Goal: Information Seeking & Learning: Learn about a topic

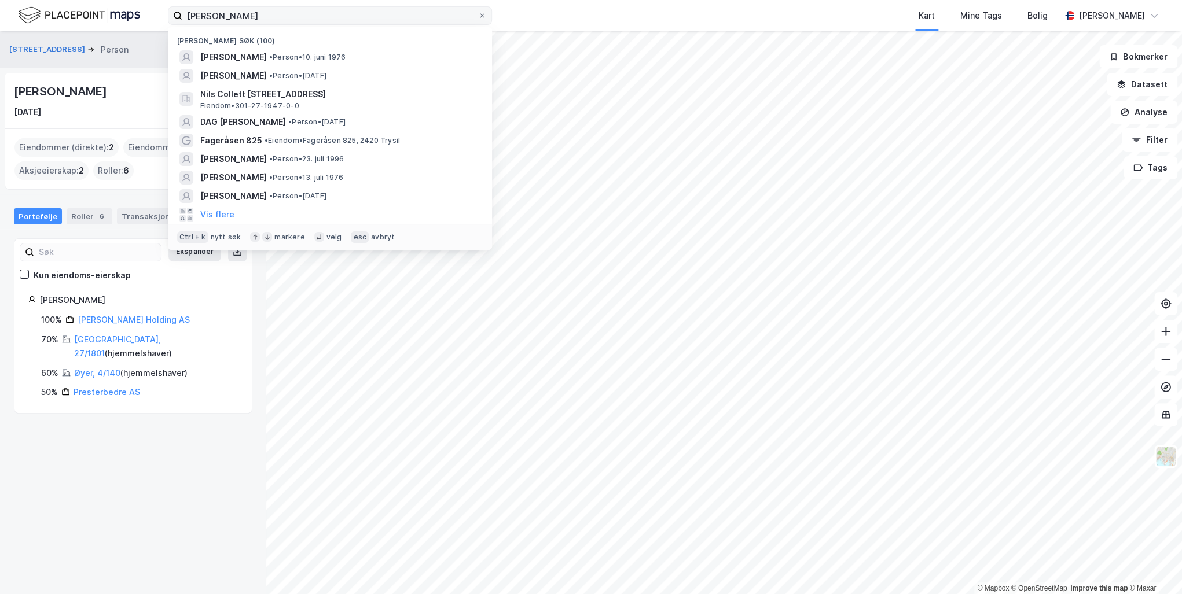
type input "[PERSON_NAME]"
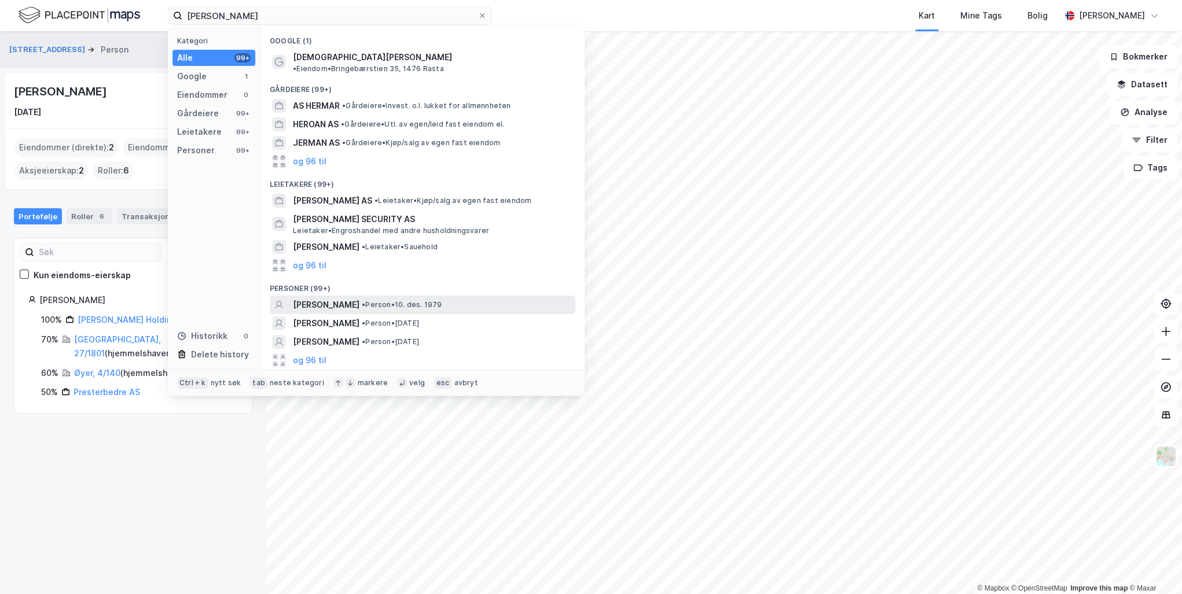
click at [359, 298] on span "[PERSON_NAME]" at bounding box center [326, 305] width 67 height 14
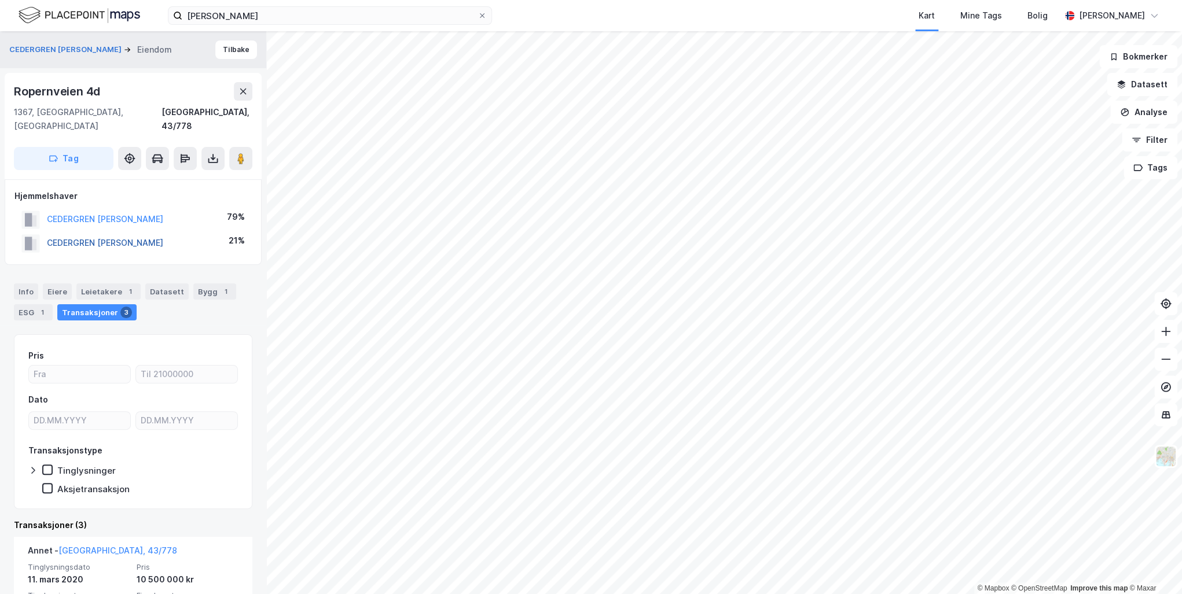
click at [0, 0] on button "CEDERGREN [PERSON_NAME]" at bounding box center [0, 0] width 0 height 0
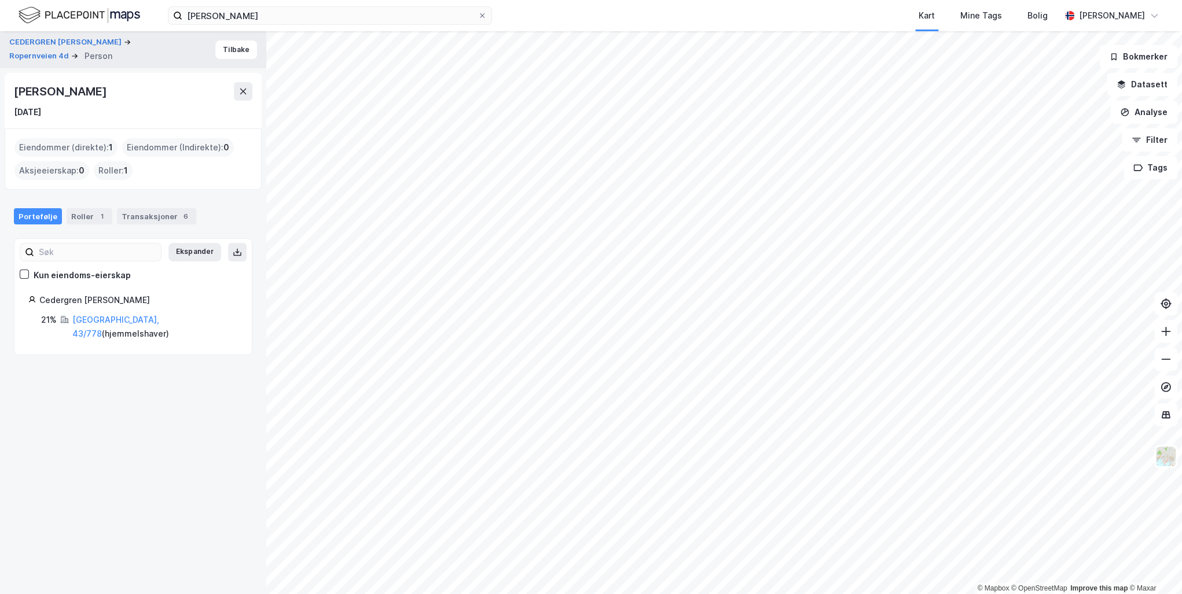
drag, startPoint x: 130, startPoint y: 91, endPoint x: 13, endPoint y: 90, distance: 116.3
click at [13, 90] on div "[PERSON_NAME] [DATE]" at bounding box center [133, 101] width 257 height 56
drag, startPoint x: 13, startPoint y: 90, endPoint x: 61, endPoint y: 97, distance: 48.6
copy div "[PERSON_NAME]"
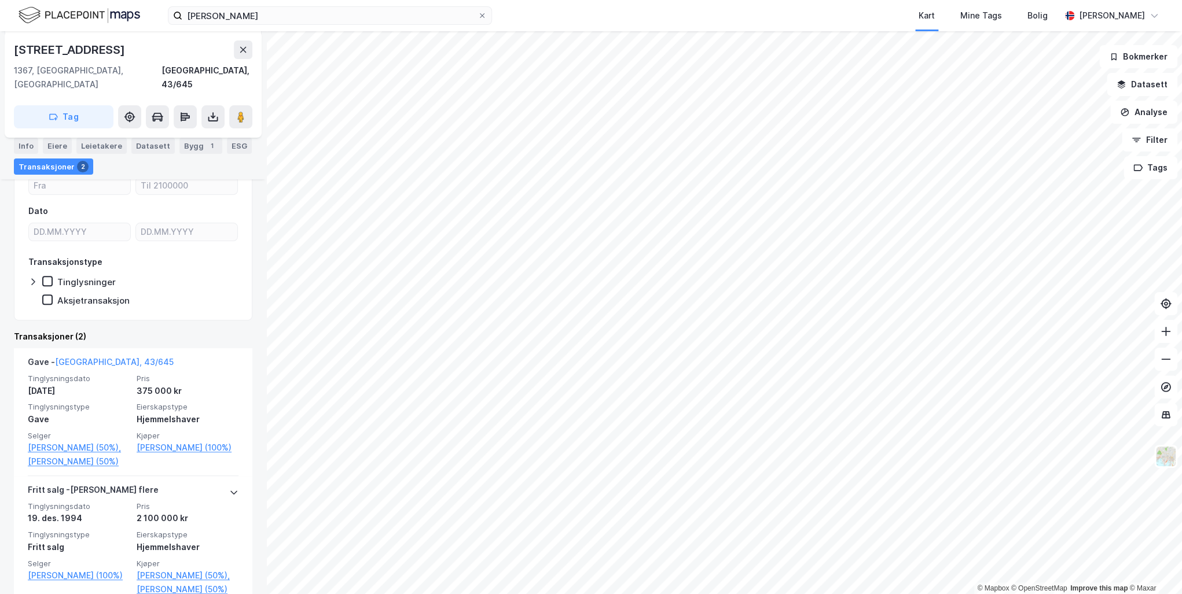
scroll to position [137, 0]
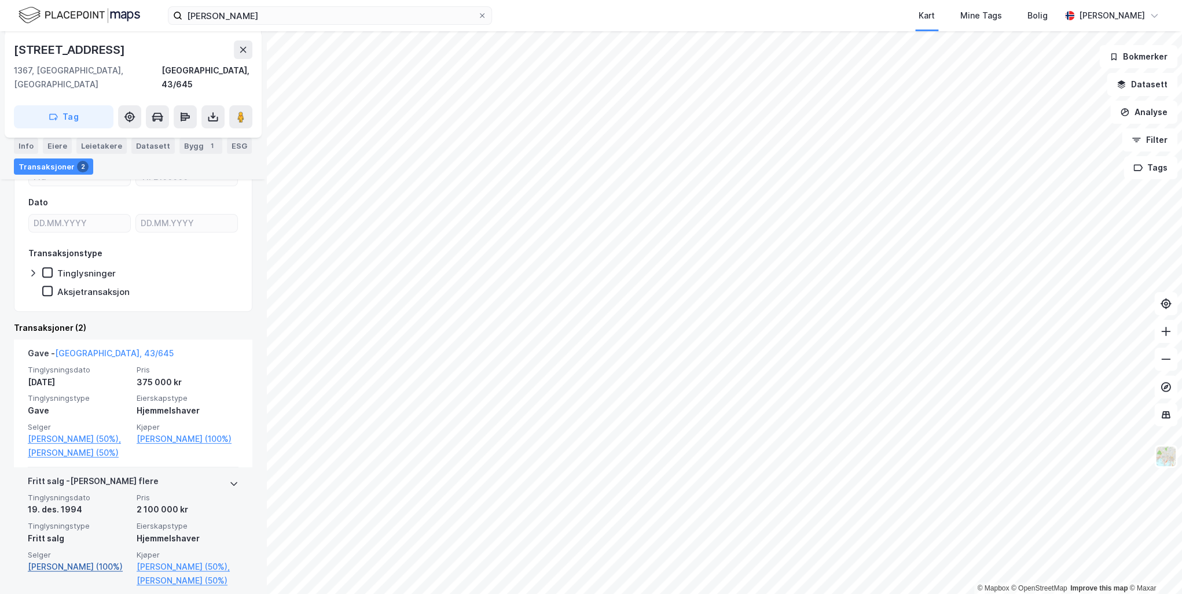
click at [78, 560] on link "[PERSON_NAME] (100%)" at bounding box center [79, 567] width 102 height 14
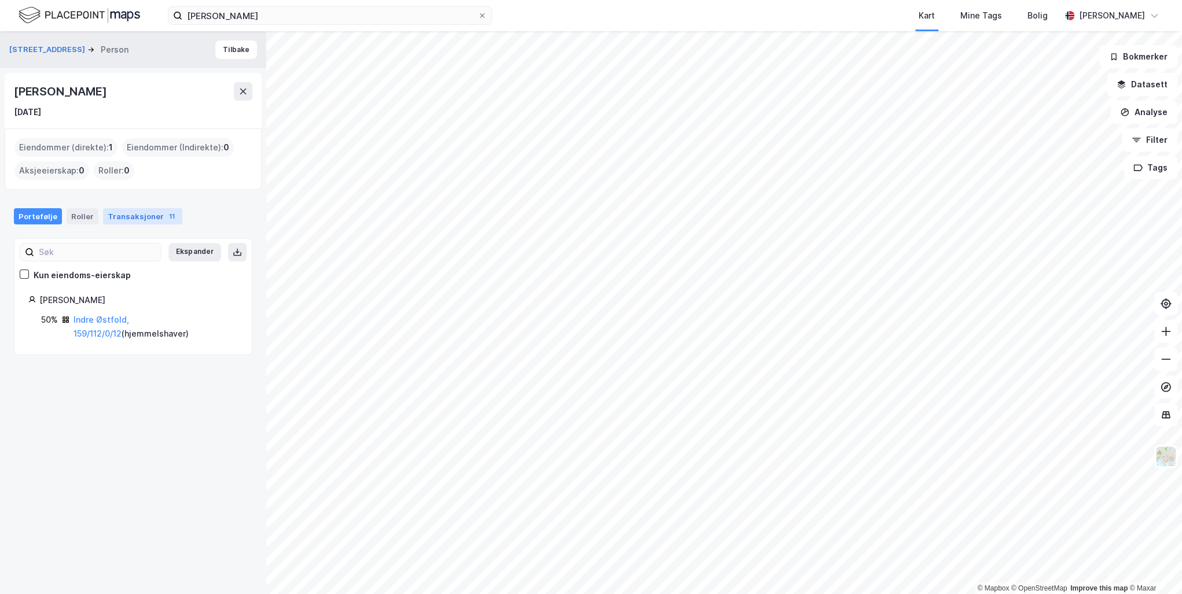
click at [136, 219] on div "Transaksjoner 11" at bounding box center [142, 216] width 79 height 16
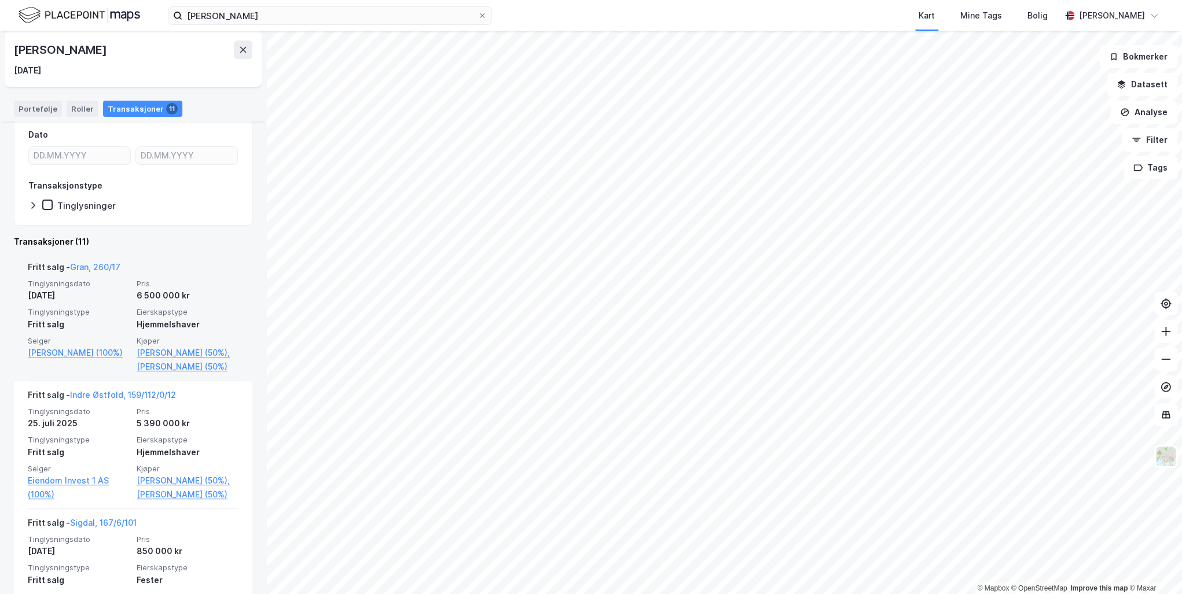
scroll to position [185, 0]
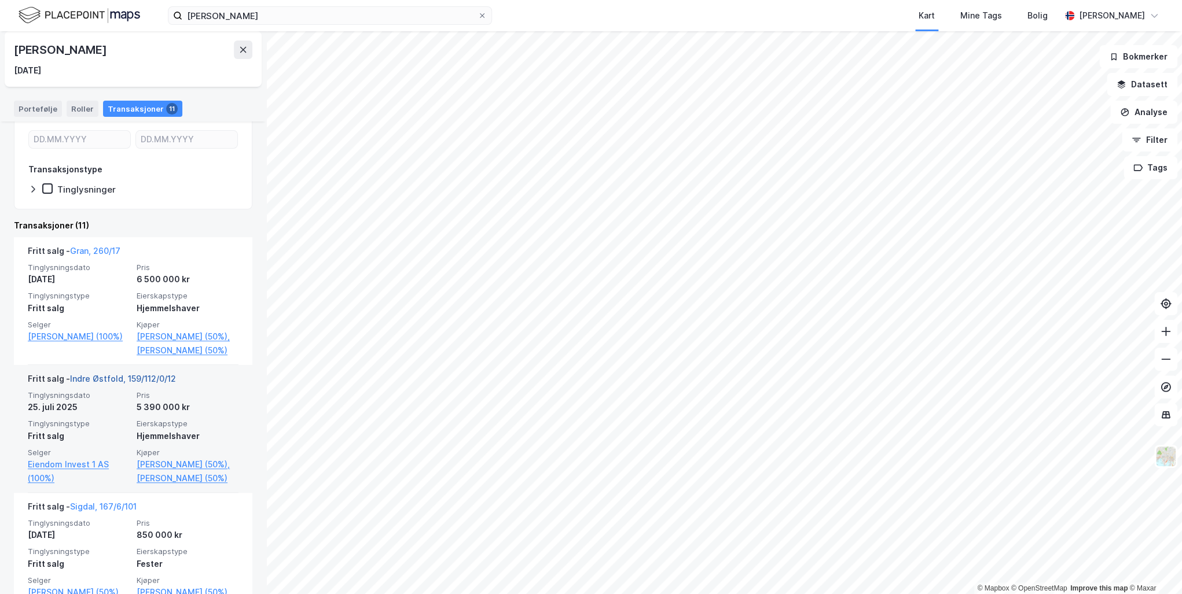
click at [107, 376] on link "Indre Østfold, 159/112/0/12" at bounding box center [123, 379] width 106 height 10
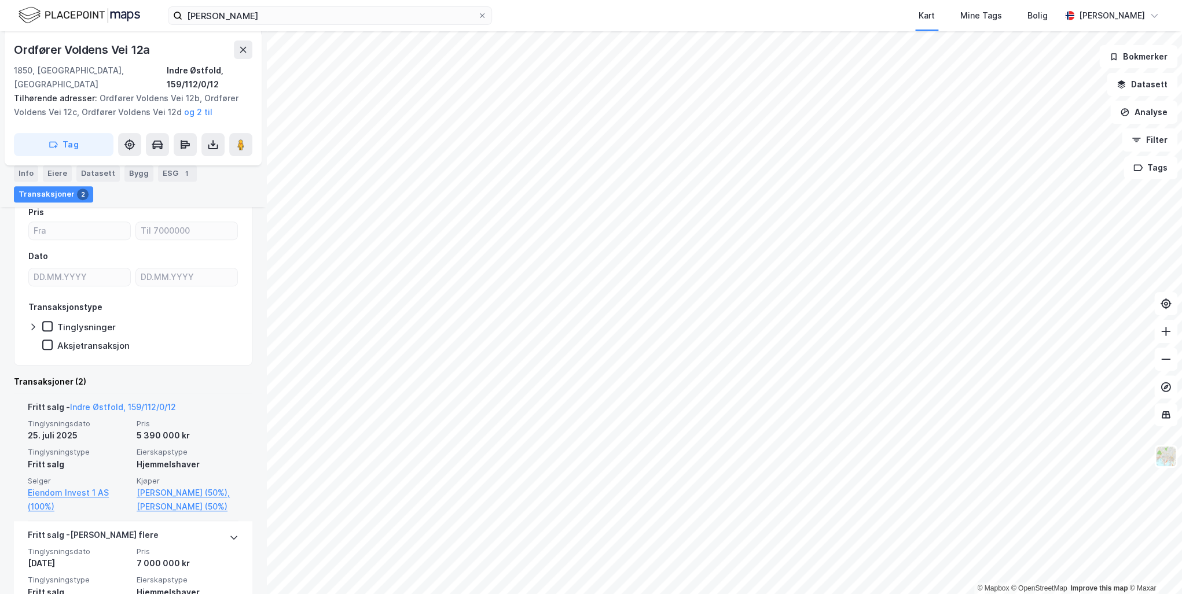
scroll to position [212, 0]
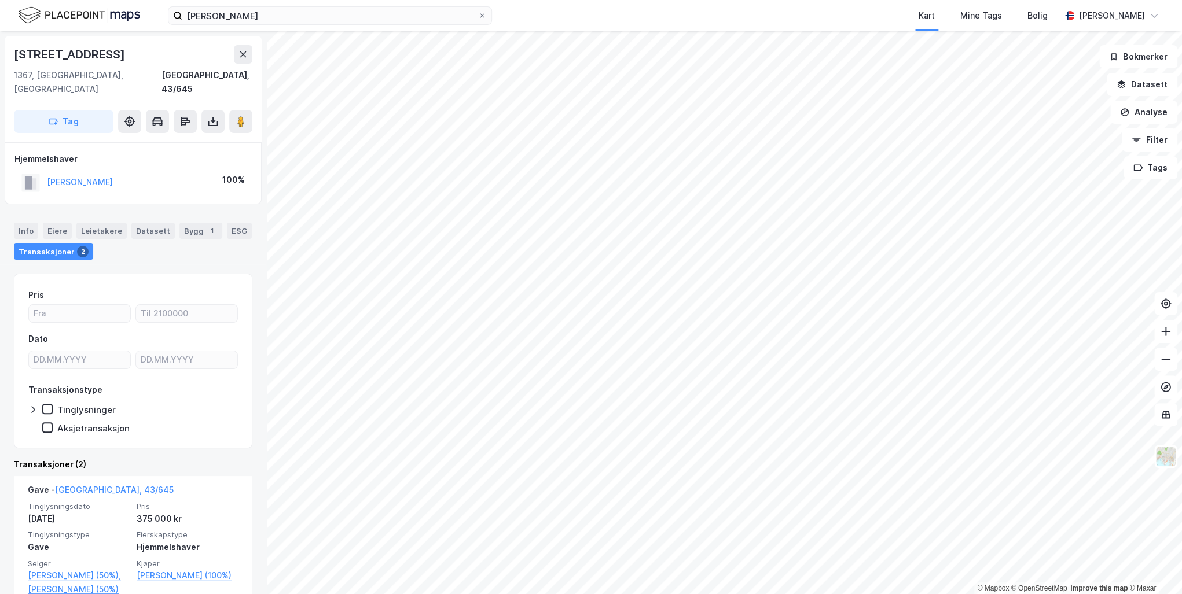
click at [657, 594] on html "[PERSON_NAME] Kart Mine Tags Bolig [PERSON_NAME] © Mapbox © OpenStreetMap Impro…" at bounding box center [591, 297] width 1182 height 594
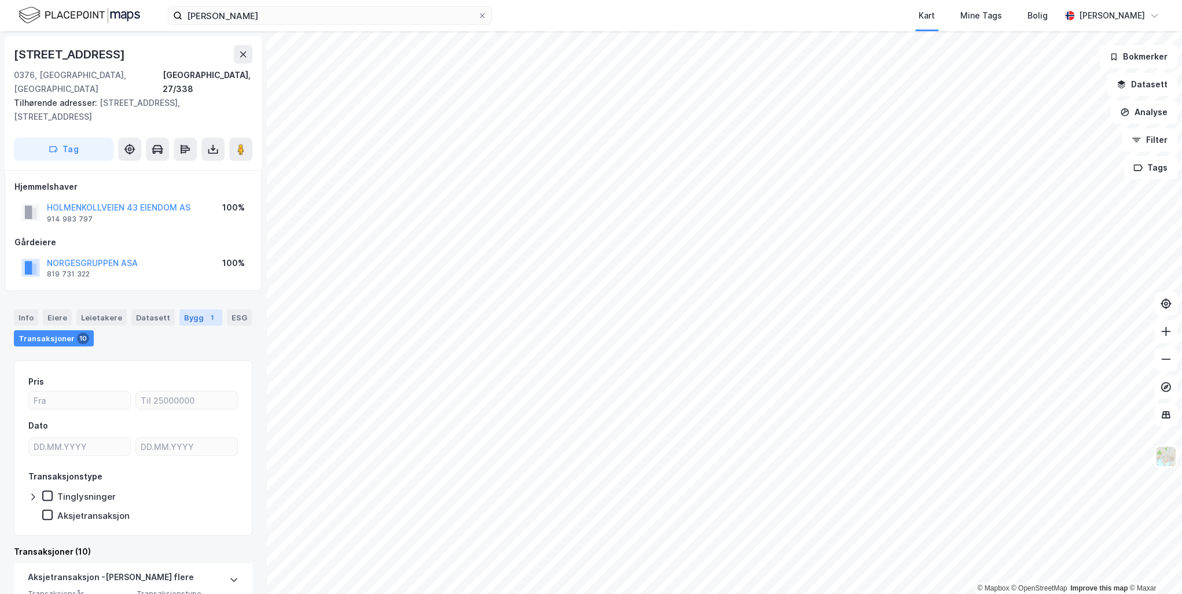
click at [186, 310] on div "Bygg 1" at bounding box center [200, 318] width 43 height 16
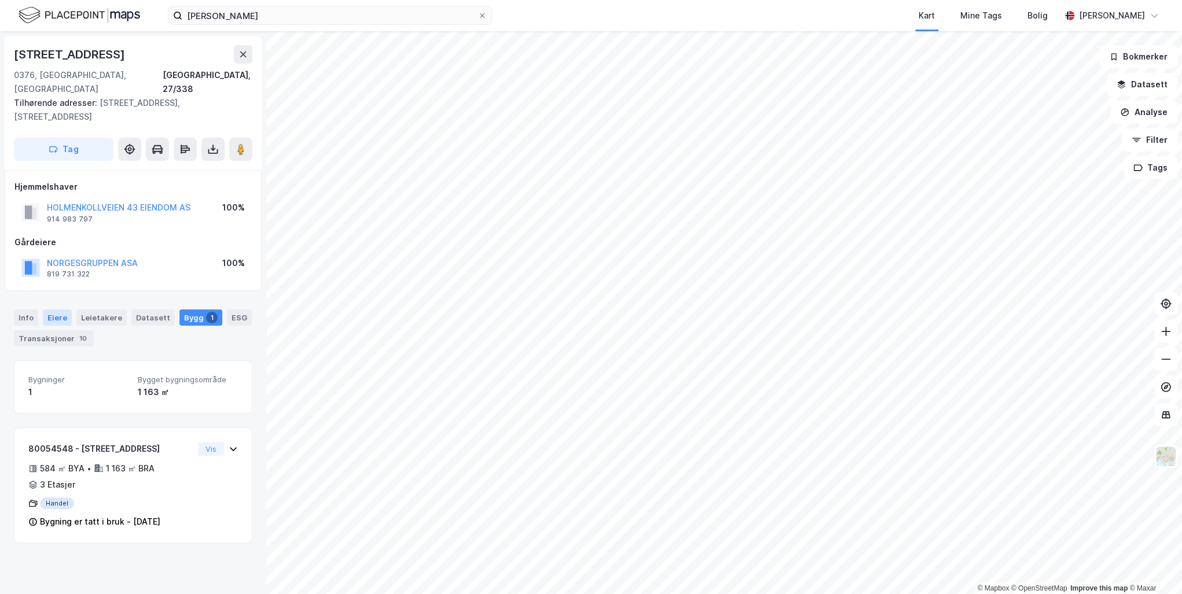
click at [55, 310] on div "Eiere" at bounding box center [57, 318] width 29 height 16
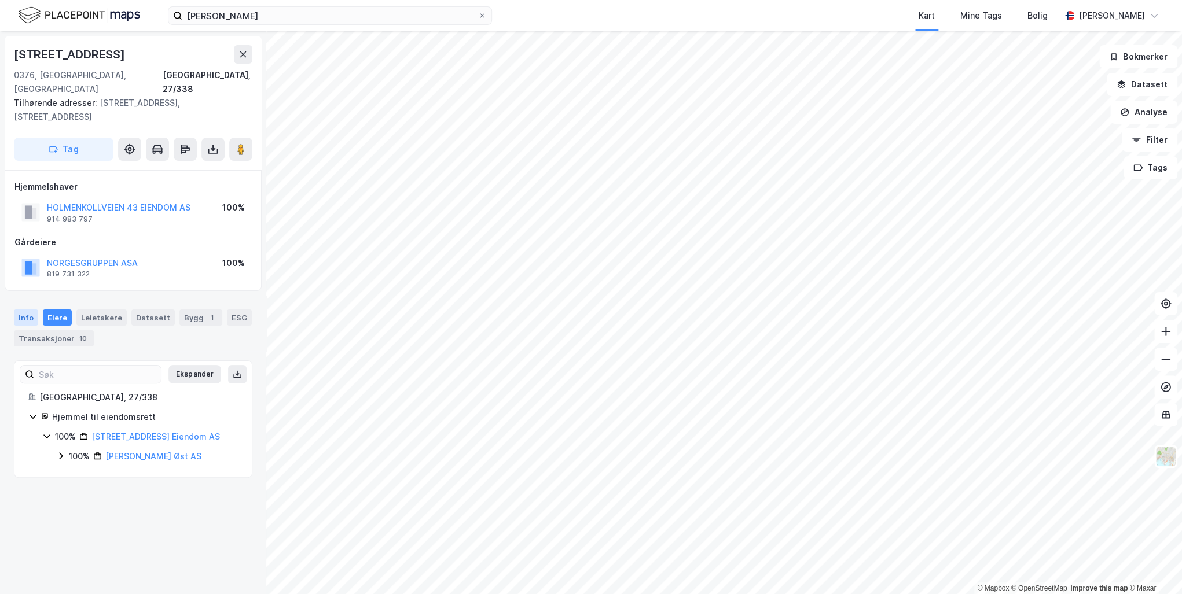
click at [30, 310] on div "Info" at bounding box center [26, 318] width 24 height 16
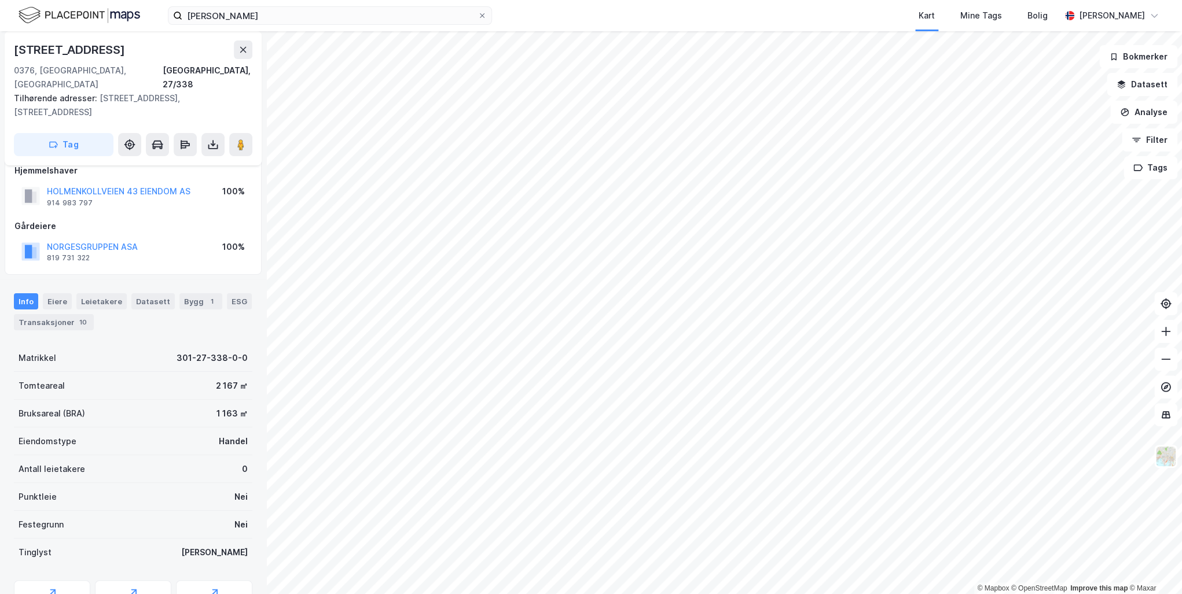
scroll to position [62, 0]
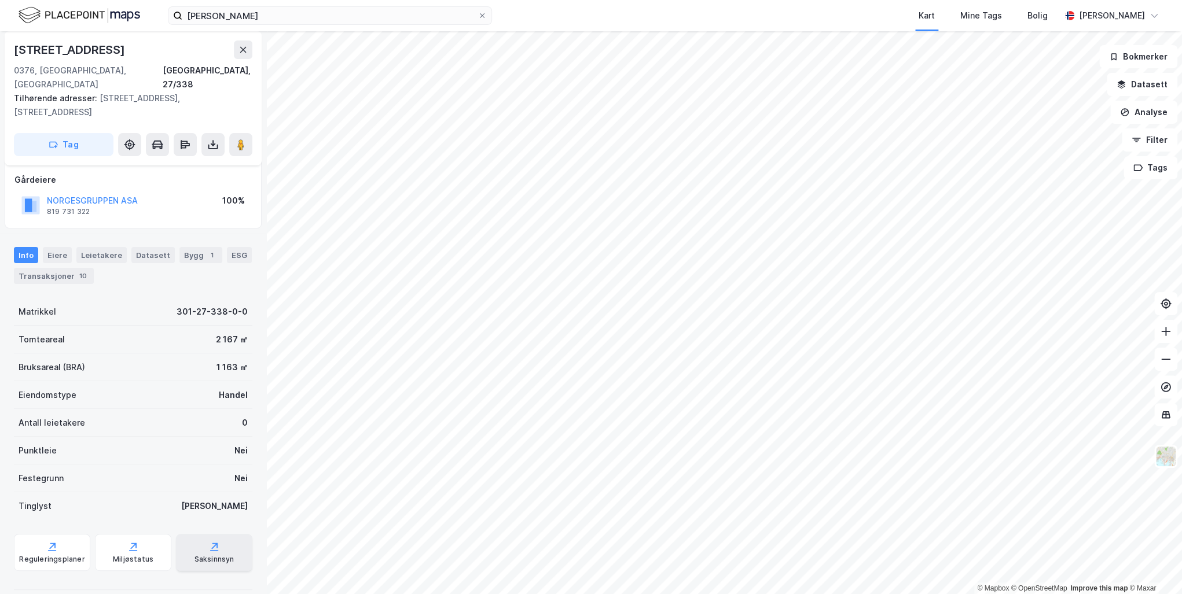
click at [212, 555] on div "Saksinnsyn" at bounding box center [214, 559] width 40 height 9
